Goal: Entertainment & Leisure: Consume media (video, audio)

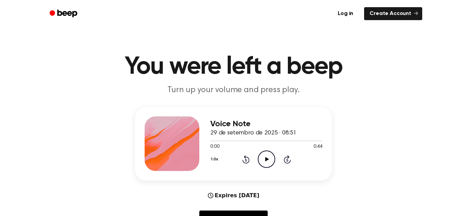
click at [270, 164] on icon "Play Audio" at bounding box center [266, 159] width 17 height 17
click at [270, 164] on icon "Pause Audio" at bounding box center [266, 159] width 17 height 17
